Goal: Check status

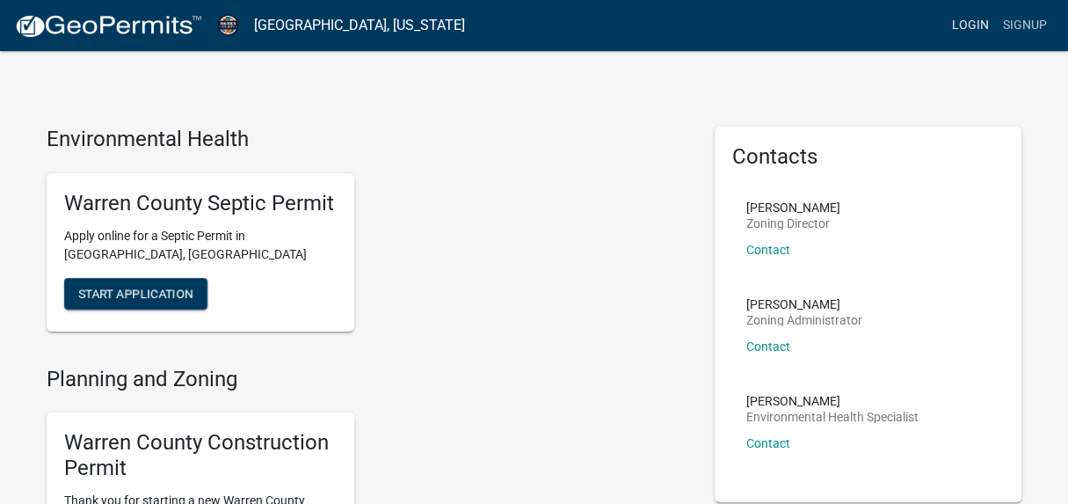
click at [977, 26] on link "Login" at bounding box center [970, 25] width 51 height 33
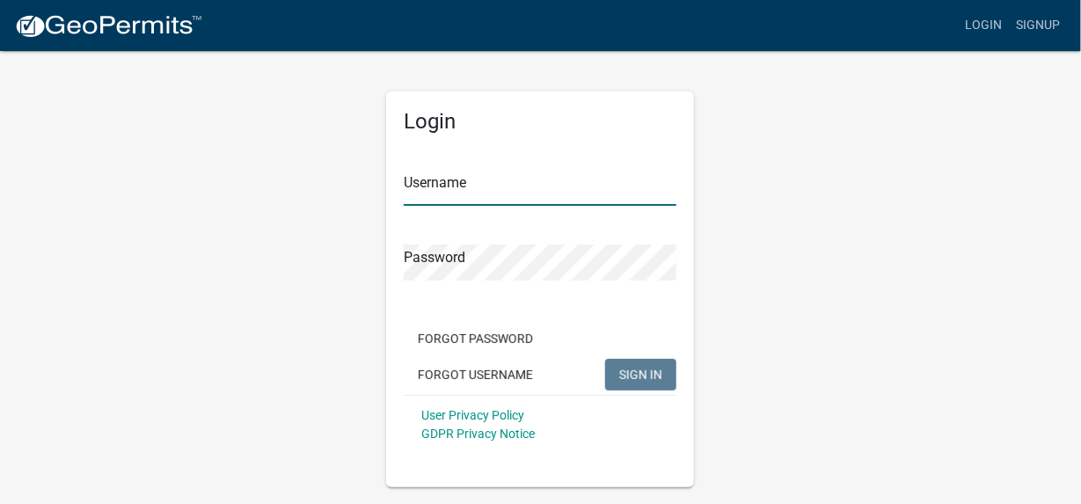
click at [417, 186] on input "Username" at bounding box center [540, 188] width 273 height 36
type input "[EMAIL_ADDRESS][DOMAIN_NAME]"
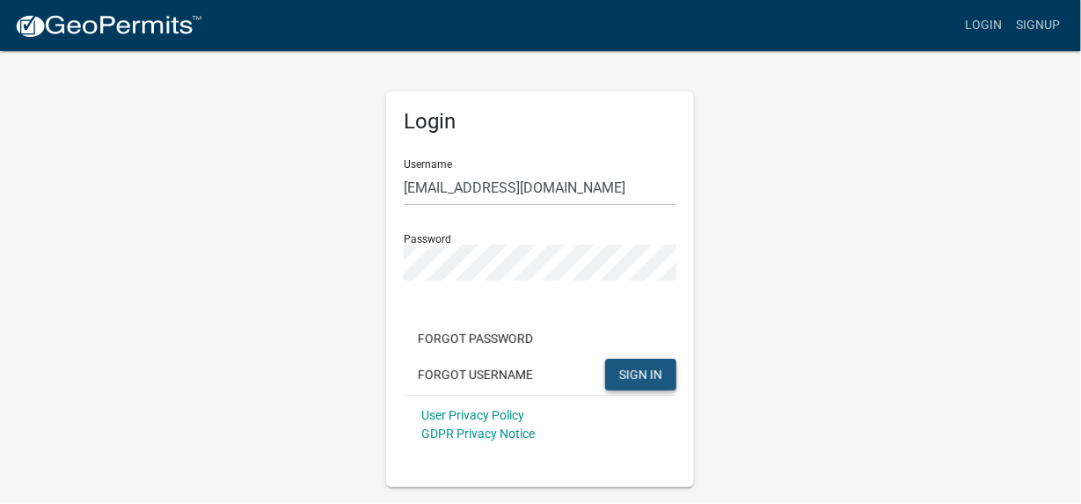
click at [635, 377] on span "SIGN IN" at bounding box center [640, 374] width 43 height 14
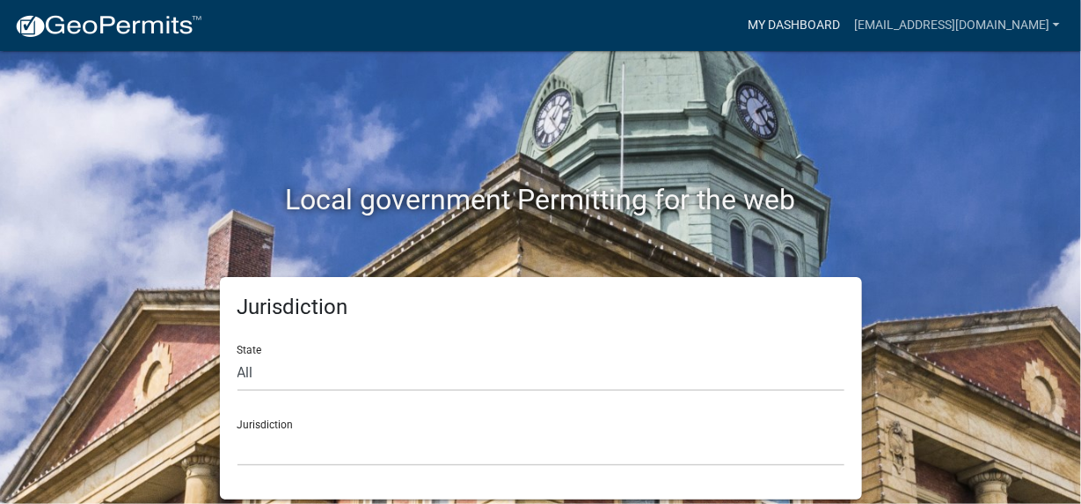
click at [823, 25] on link "My Dashboard" at bounding box center [793, 25] width 106 height 33
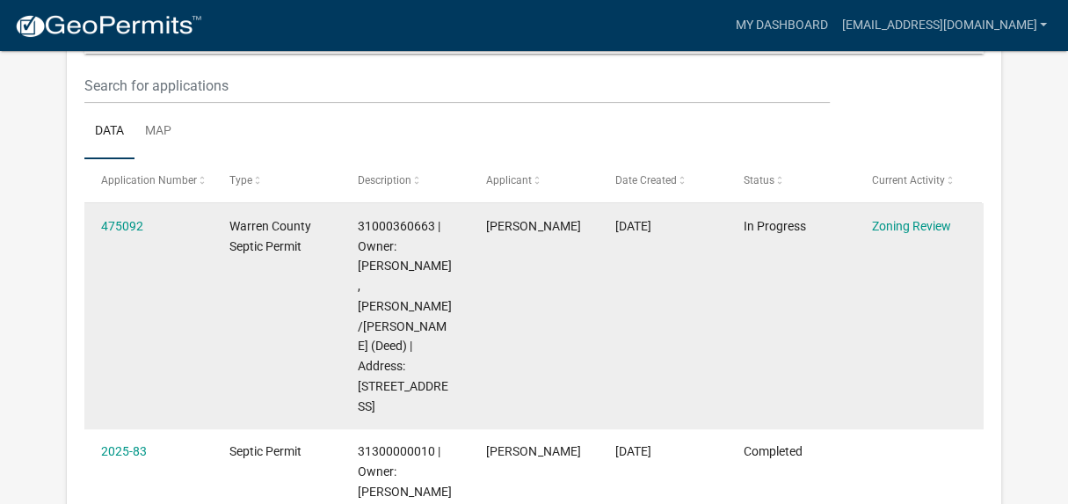
scroll to position [232, 0]
click at [126, 225] on link "475092" at bounding box center [122, 227] width 42 height 14
